Goal: Task Accomplishment & Management: Complete application form

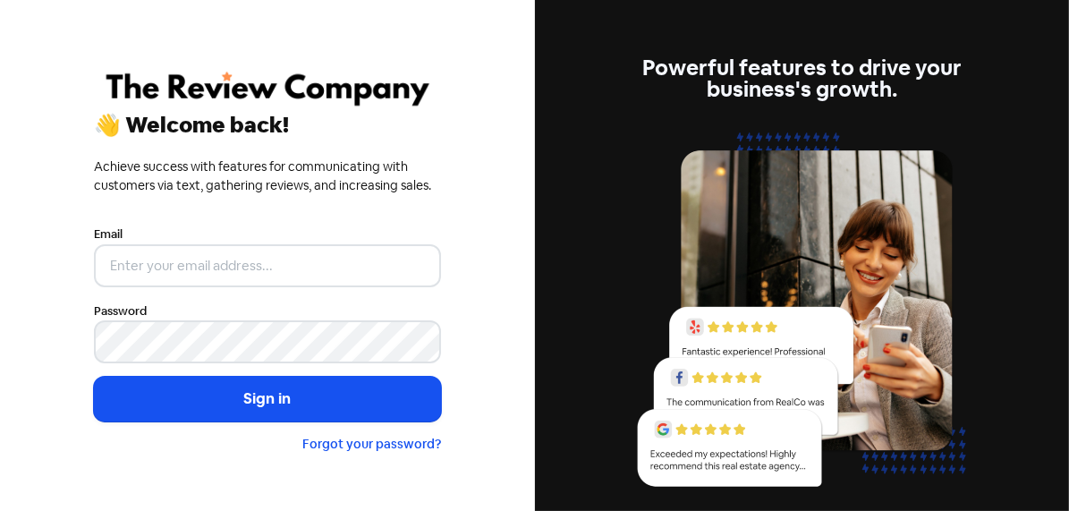
click at [287, 402] on button "Sign in" at bounding box center [267, 399] width 347 height 45
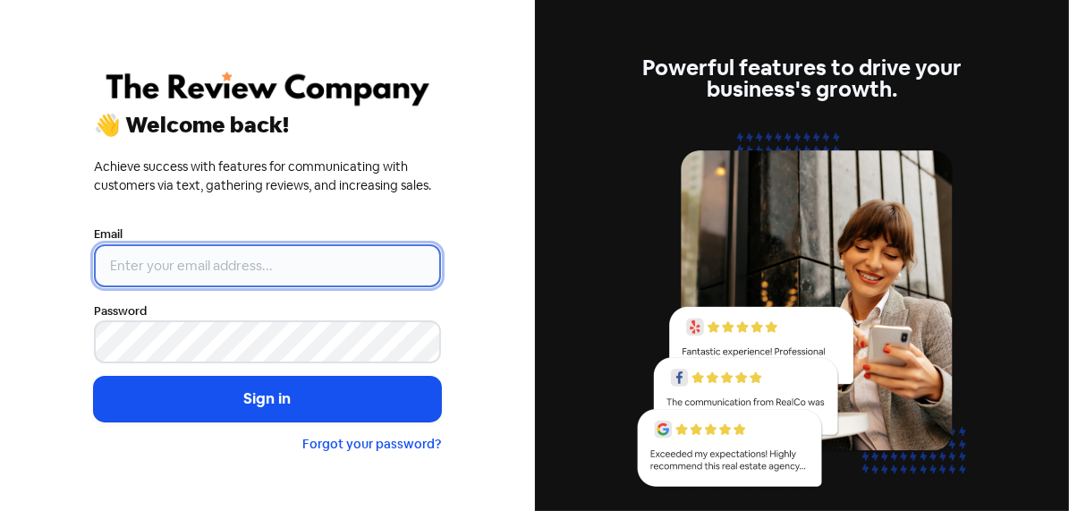
type input "[PERSON_NAME][EMAIL_ADDRESS][DOMAIN_NAME]"
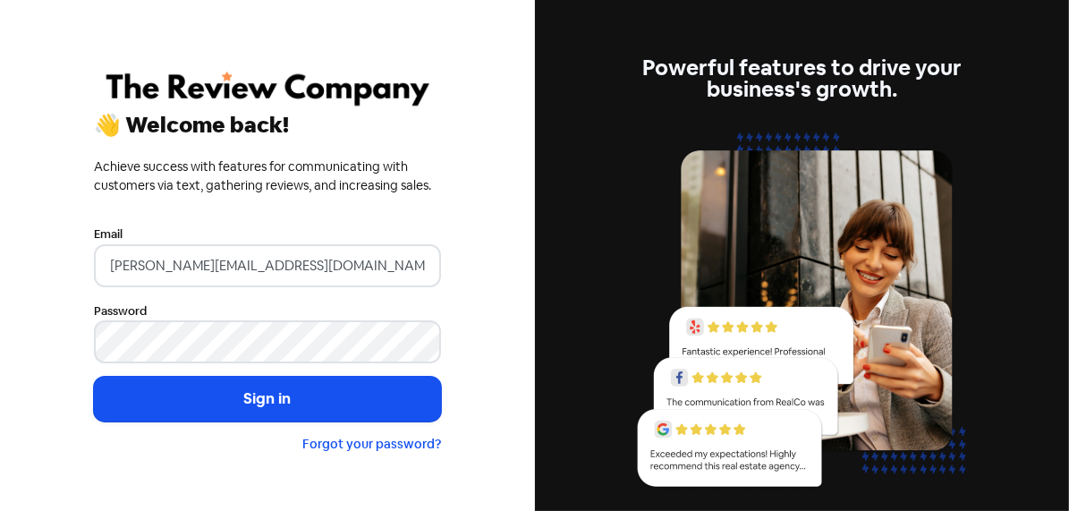
click at [224, 410] on button "Sign in" at bounding box center [267, 399] width 347 height 45
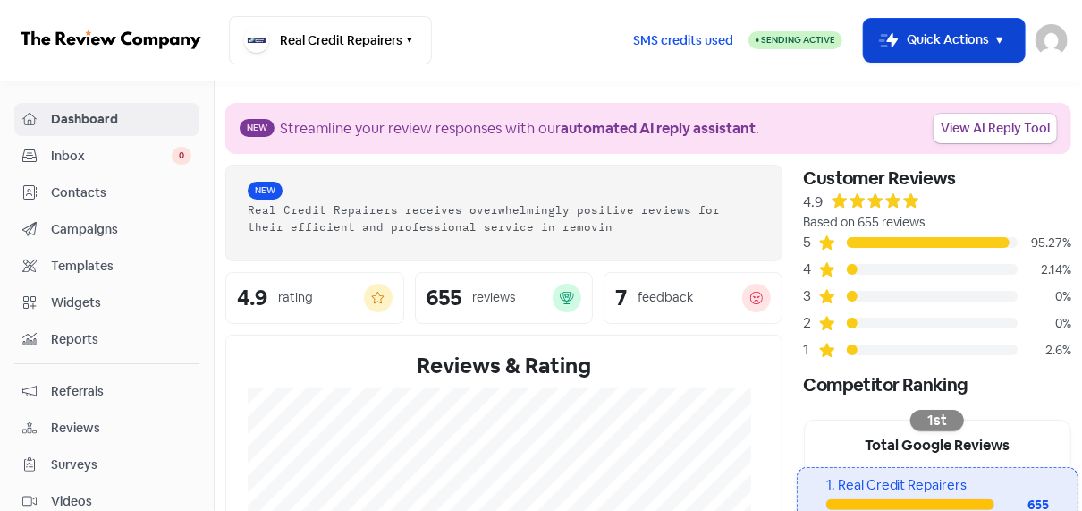
click at [905, 35] on button "Icon For Thunder-move Quick Actions" at bounding box center [944, 40] width 161 height 43
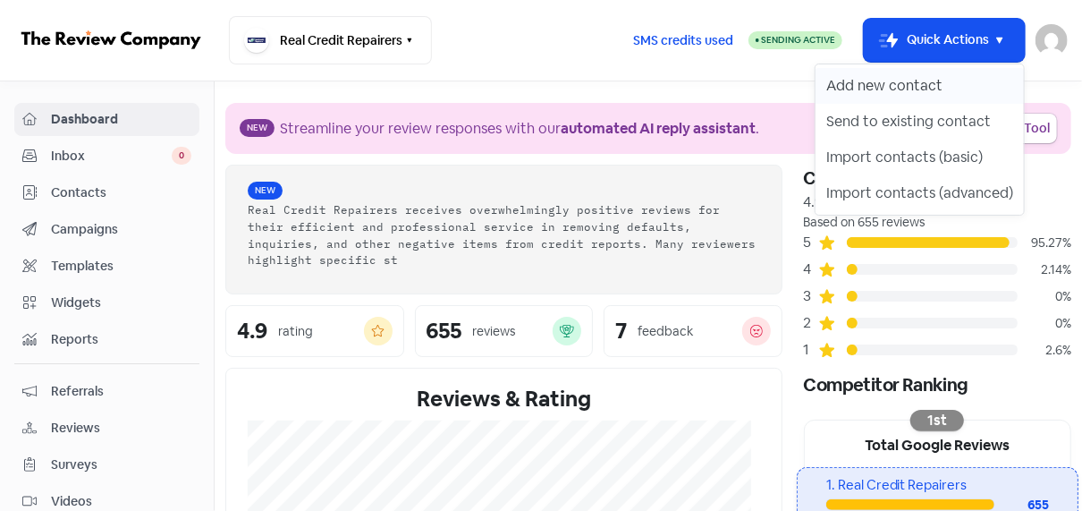
click at [859, 80] on button "Add new contact" at bounding box center [920, 86] width 208 height 36
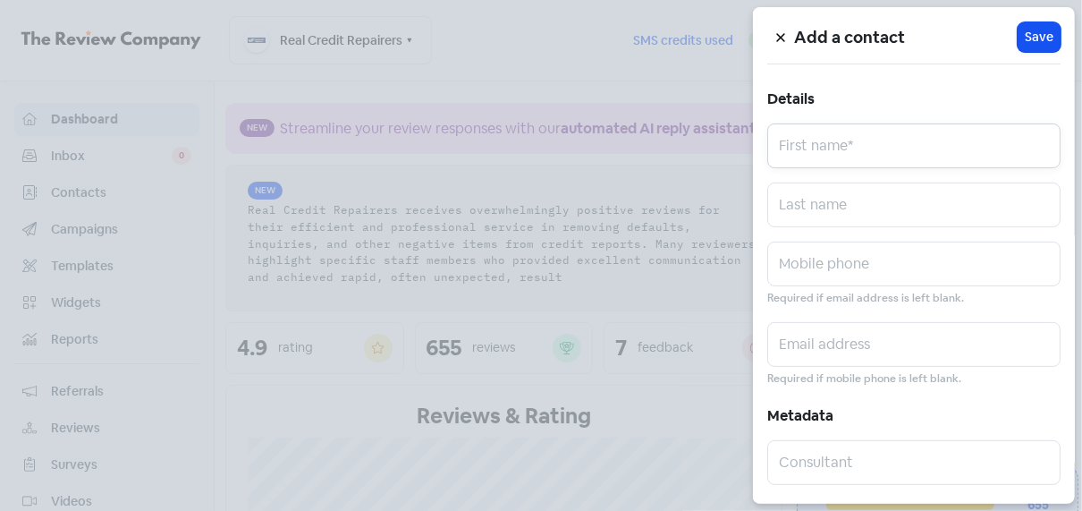
click at [835, 141] on input "text" at bounding box center [913, 145] width 293 height 45
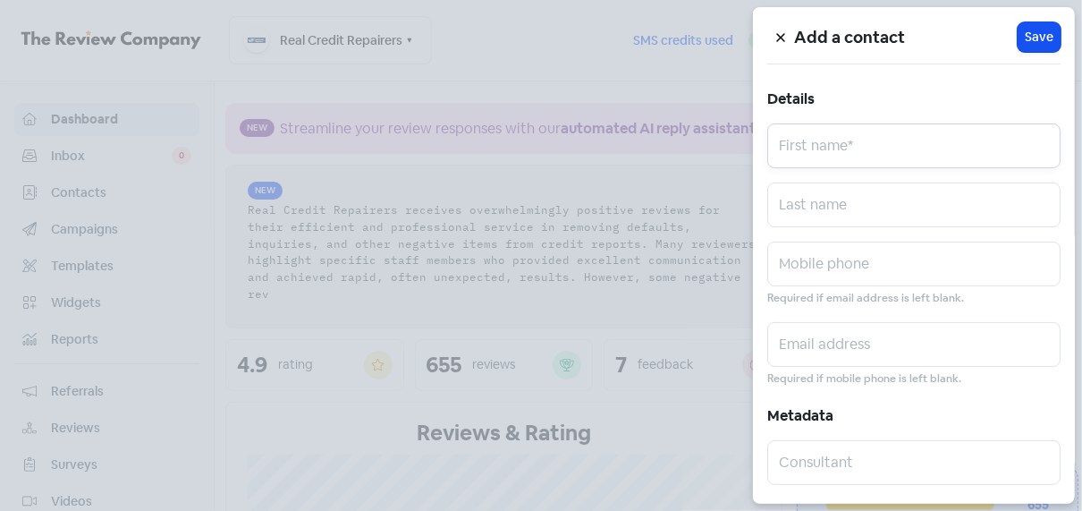
paste input "[PERSON_NAME]"
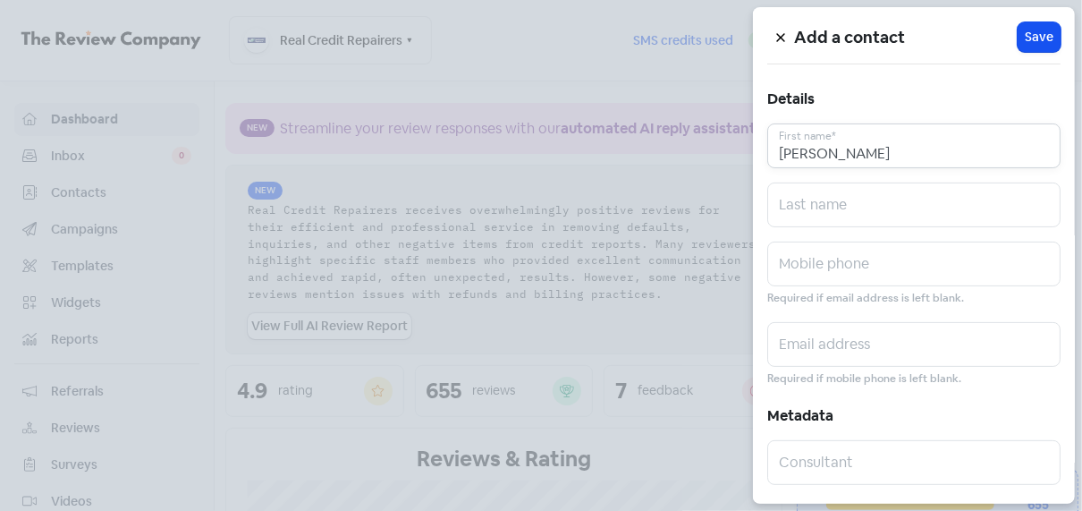
click at [861, 150] on input "[PERSON_NAME]" at bounding box center [913, 145] width 293 height 45
type input "[PERSON_NAME]"
click at [837, 202] on input "text" at bounding box center [913, 204] width 293 height 45
paste input "HAYWARD"
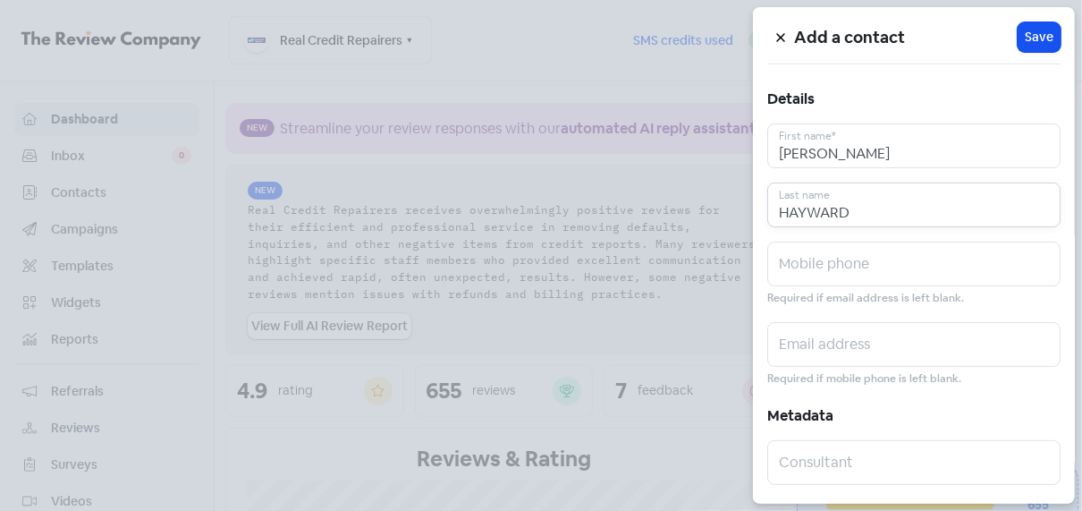
type input "HAYWARD"
drag, startPoint x: 814, startPoint y: 337, endPoint x: 526, endPoint y: 162, distance: 337.1
click at [812, 337] on input "text" at bounding box center [913, 344] width 293 height 45
paste input "[EMAIL_ADDRESS][DOMAIN_NAME]"
type input "[EMAIL_ADDRESS][DOMAIN_NAME]"
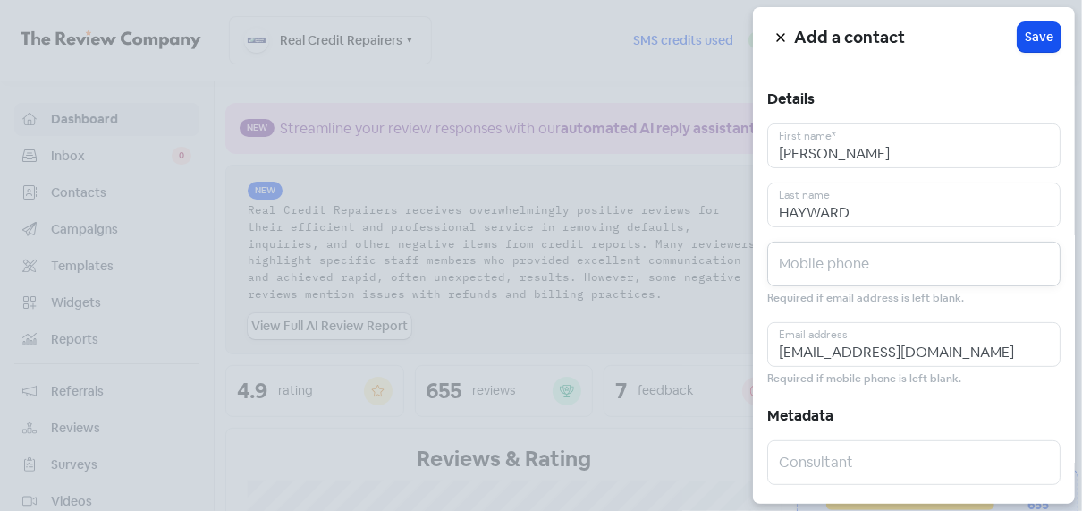
click at [858, 266] on input "text" at bounding box center [913, 263] width 293 height 45
paste input "0418500043"
type input "0418500043"
click at [1034, 37] on span "Save" at bounding box center [1039, 37] width 29 height 19
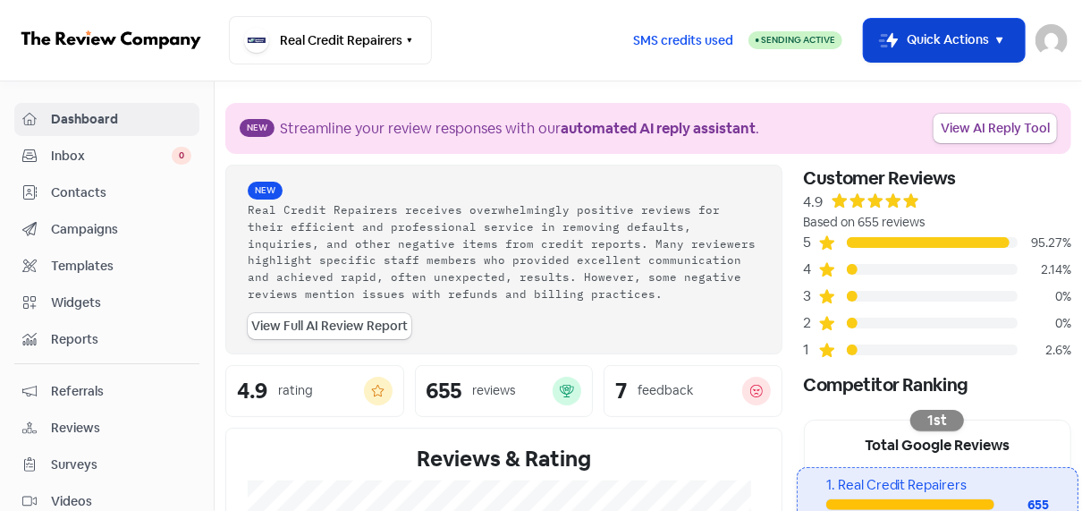
click at [909, 51] on button "Icon For Thunder-move Quick Actions" at bounding box center [944, 40] width 161 height 43
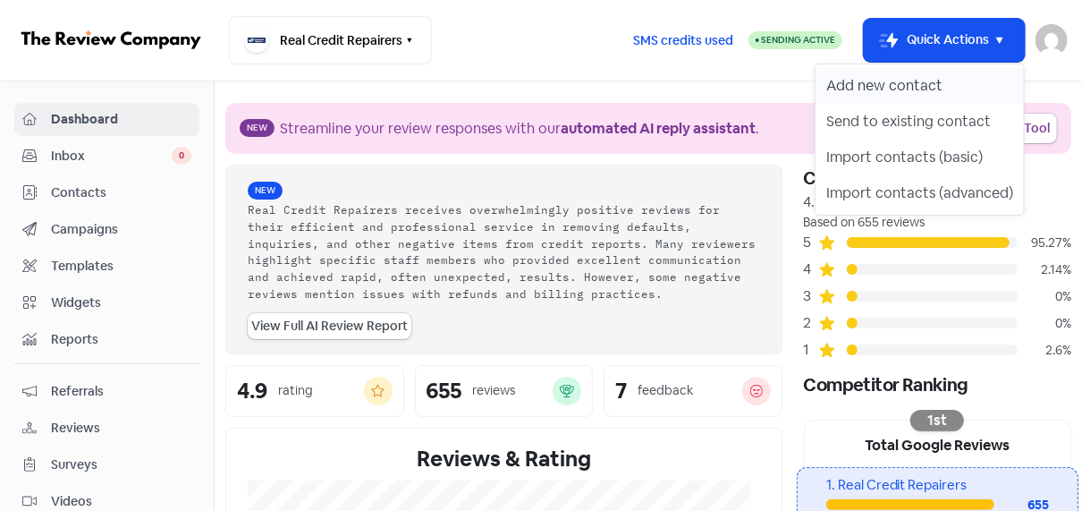
click at [896, 90] on button "Add new contact" at bounding box center [920, 86] width 208 height 36
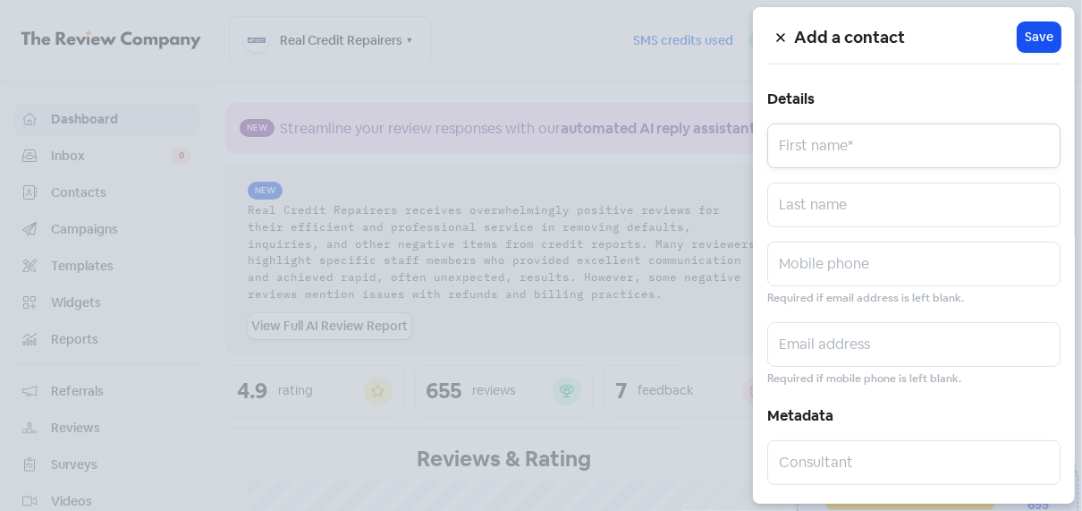
click at [812, 134] on input "text" at bounding box center [913, 145] width 293 height 45
paste input "[PERSON_NAME]"
click at [848, 152] on input "[PERSON_NAME]" at bounding box center [913, 145] width 293 height 45
type input "[PERSON_NAME]"
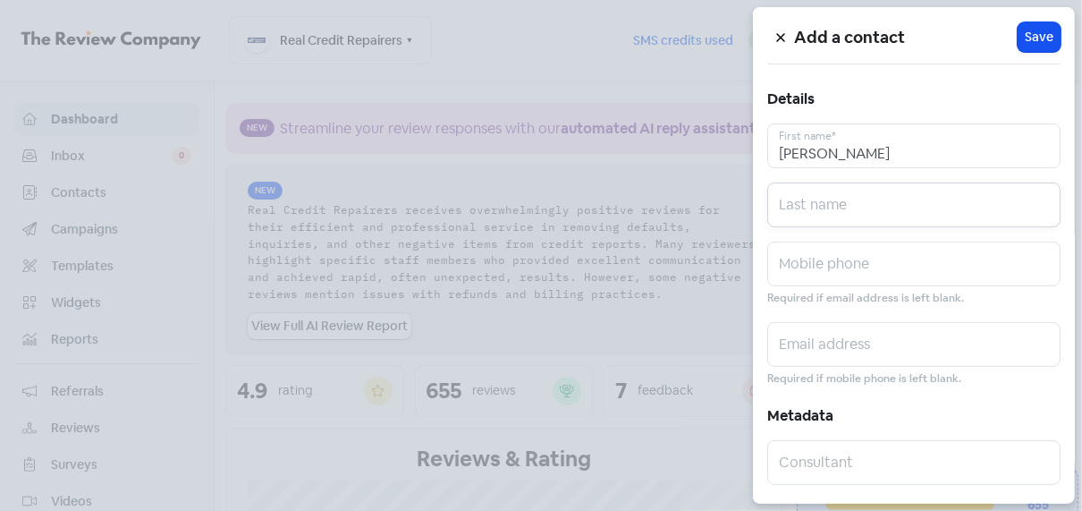
click at [819, 198] on input "text" at bounding box center [913, 204] width 293 height 45
paste input "Castle"
type input "Castle"
click at [819, 261] on input "text" at bounding box center [913, 263] width 293 height 45
paste input "0412713980"
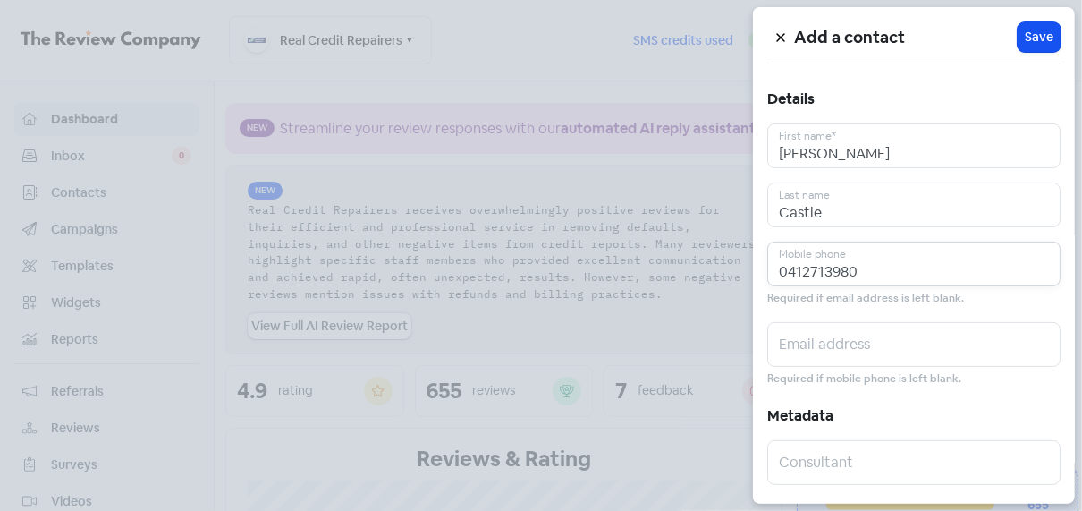
type input "0412713980"
click at [844, 198] on input "Castle" at bounding box center [913, 204] width 293 height 45
click at [823, 348] on input "text" at bounding box center [913, 344] width 293 height 45
paste input "[EMAIL_ADDRESS][DOMAIN_NAME]"
type input "[EMAIL_ADDRESS][DOMAIN_NAME]"
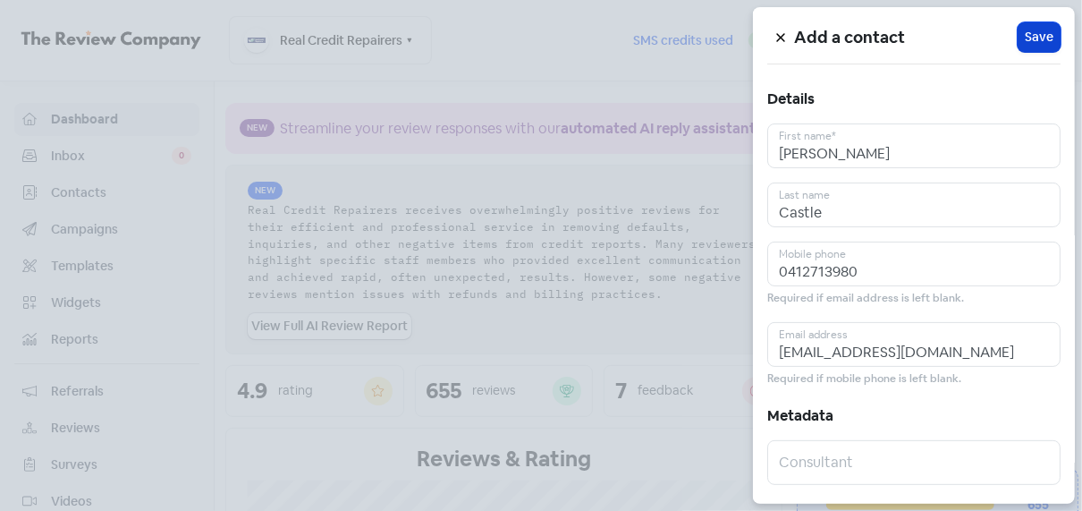
click at [1034, 32] on span "Save" at bounding box center [1039, 37] width 29 height 19
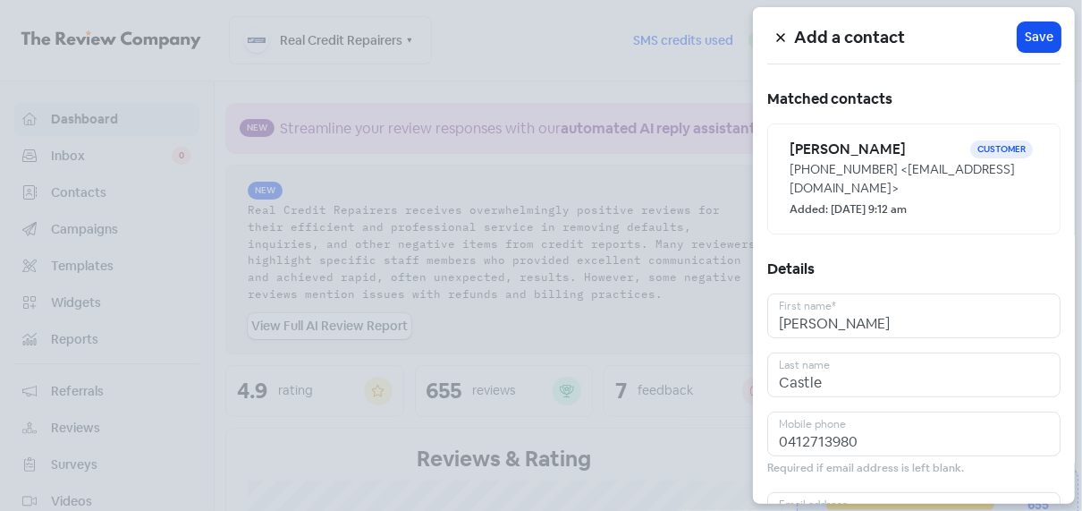
click at [778, 37] on icon at bounding box center [780, 37] width 11 height 11
